Goal: Task Accomplishment & Management: Manage account settings

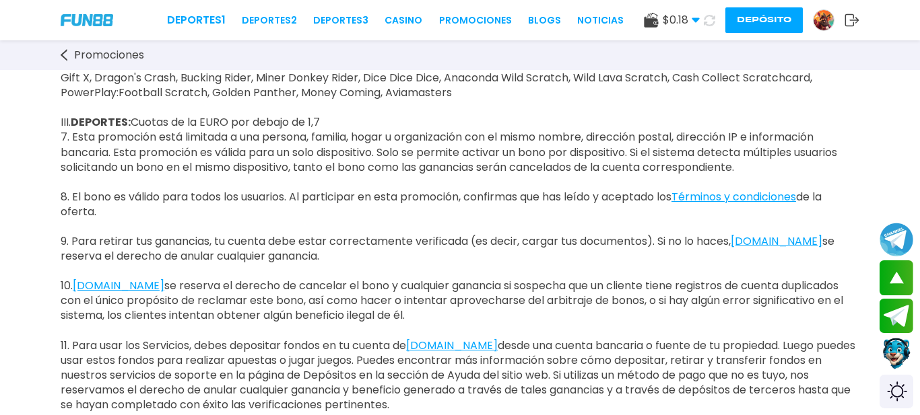
scroll to position [1065, 0]
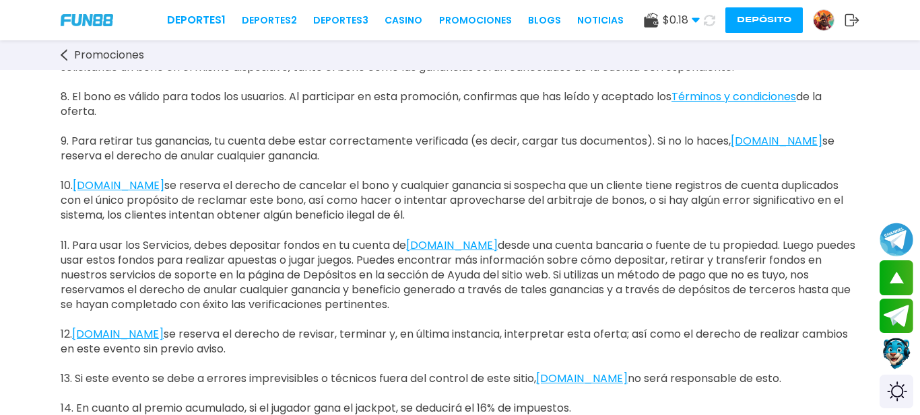
click at [819, 24] on img at bounding box center [823, 20] width 20 height 20
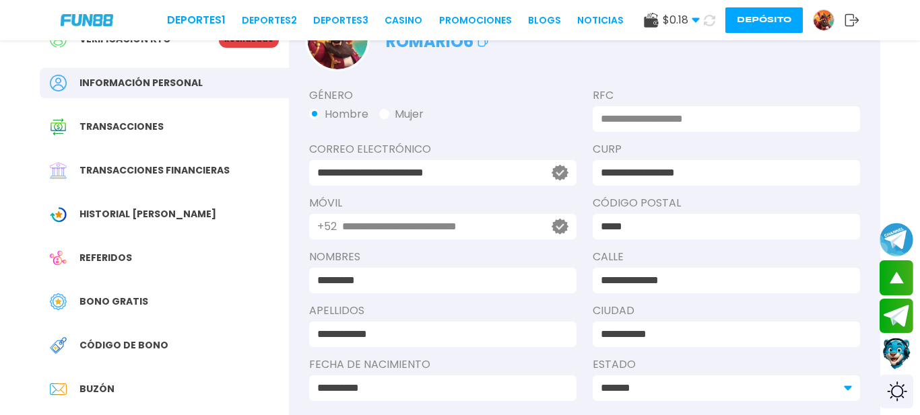
scroll to position [81, 0]
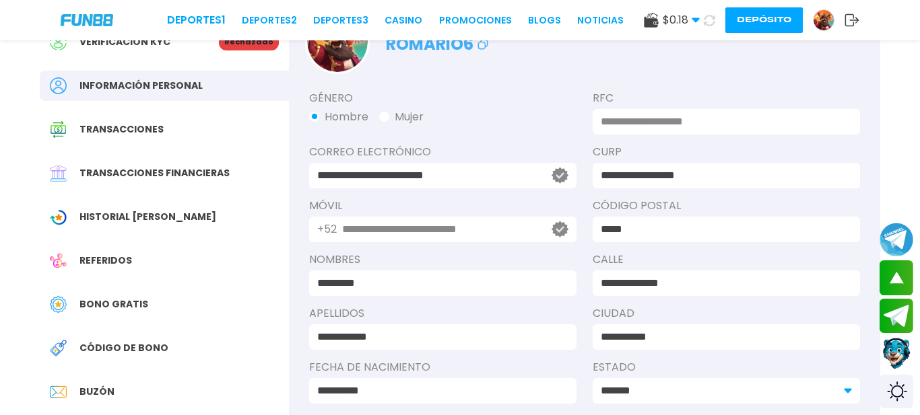
click at [846, 28] on div "$ 0.18 Dinero Real $ 0.18 Depósito [PERSON_NAME]" at bounding box center [751, 20] width 215 height 26
click at [848, 25] on icon at bounding box center [851, 19] width 15 height 13
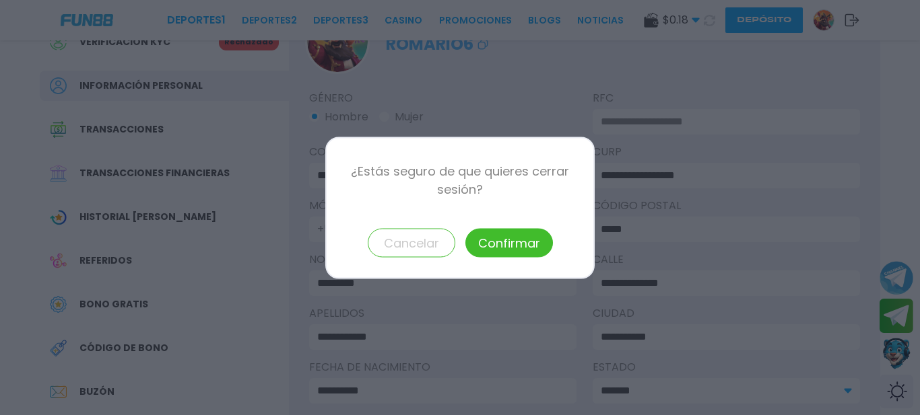
scroll to position [0, 0]
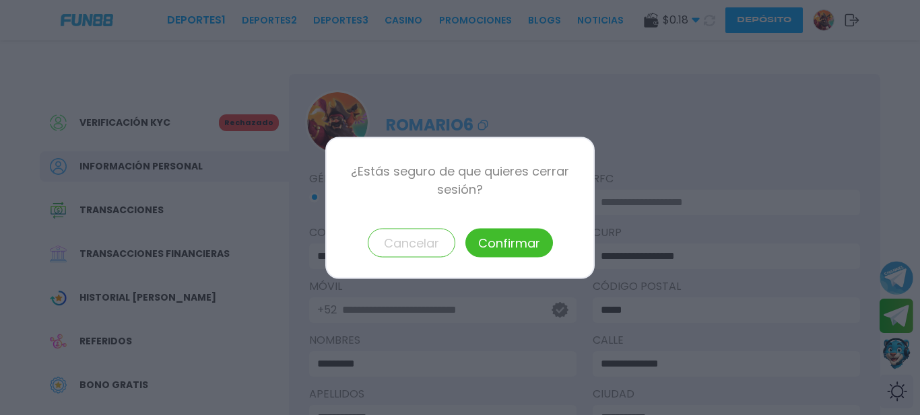
click at [506, 236] on button "Confirmar" at bounding box center [509, 242] width 88 height 29
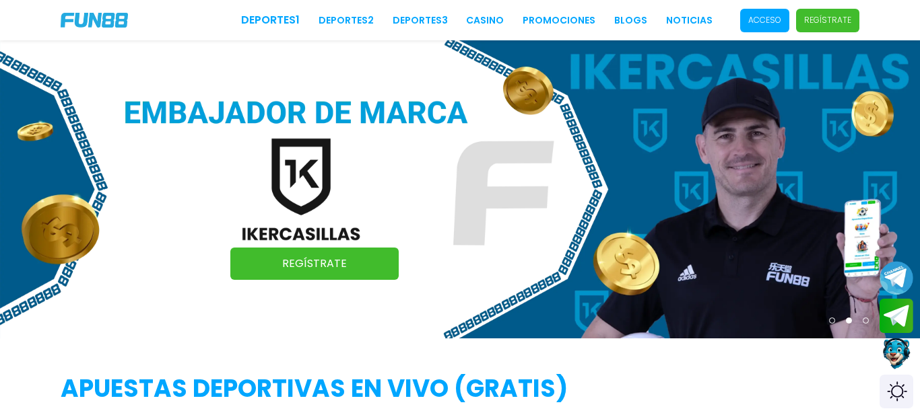
click at [765, 17] on p "Acceso" at bounding box center [764, 20] width 33 height 12
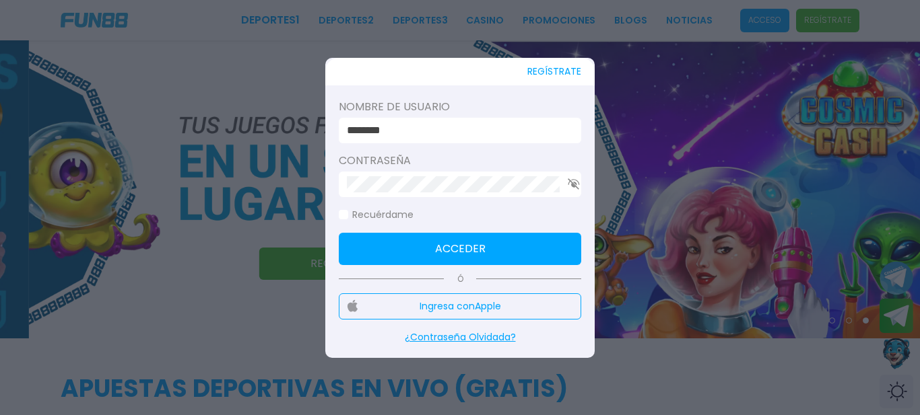
click at [470, 133] on input "********" at bounding box center [456, 131] width 218 height 16
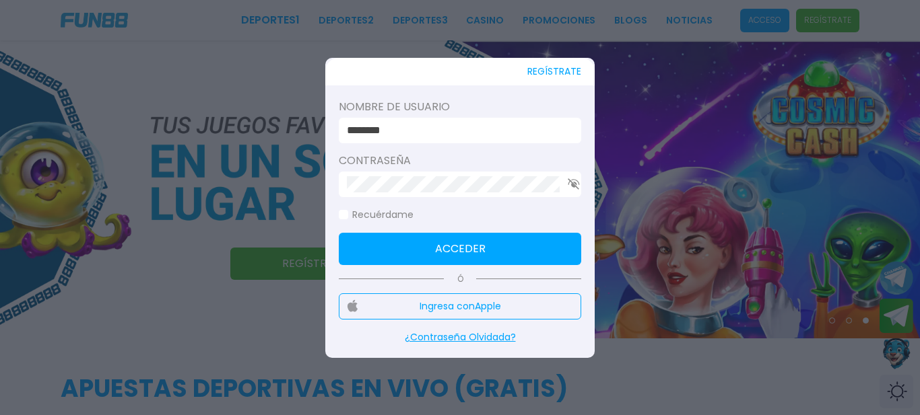
type input "**********"
click at [442, 257] on button "Acceder" at bounding box center [460, 249] width 242 height 32
